Goal: Check status

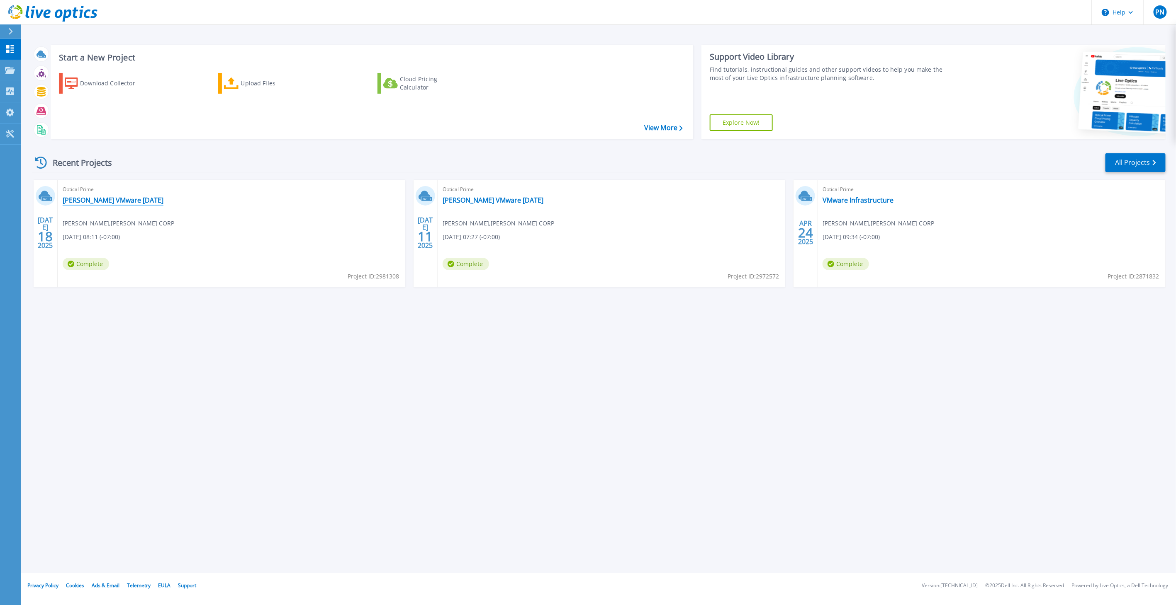
click at [121, 200] on link "[PERSON_NAME] VMware [DATE]" at bounding box center [113, 200] width 101 height 8
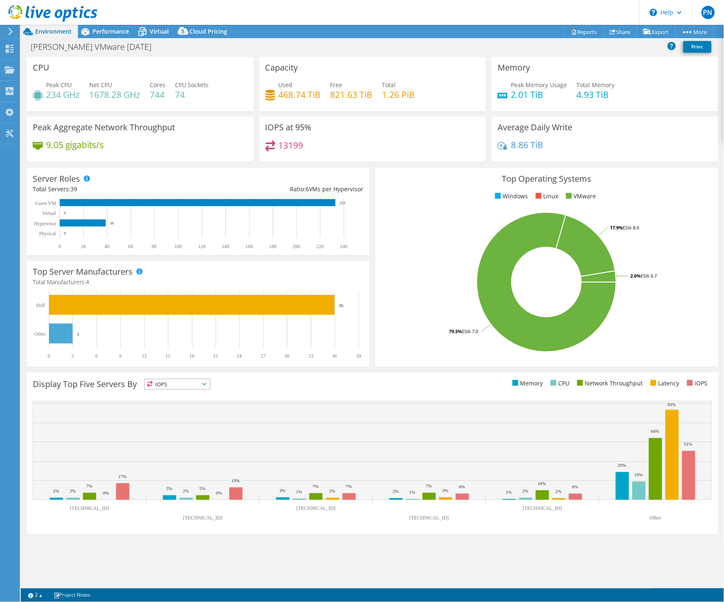
select select "USD"
